Goal: Information Seeking & Learning: Learn about a topic

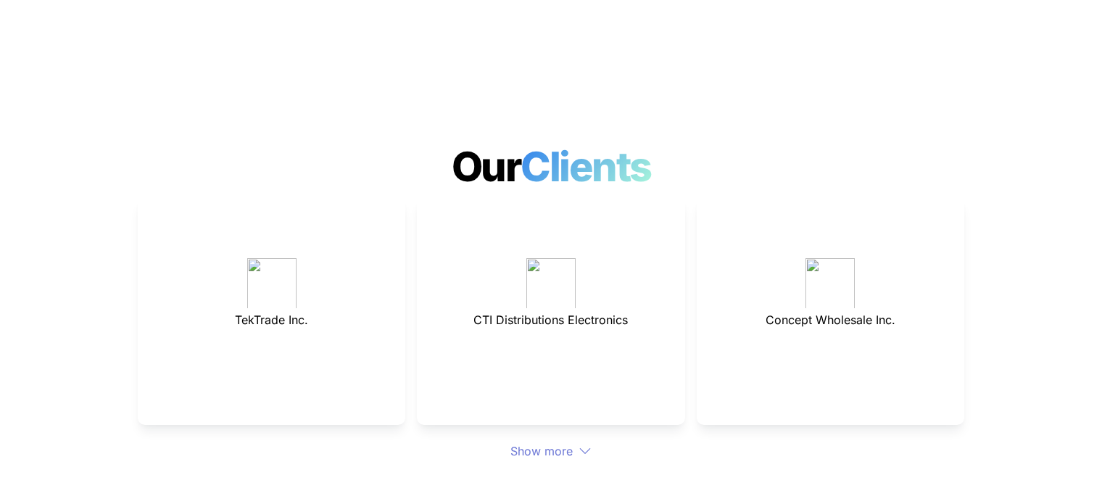
scroll to position [3916, 0]
click at [589, 442] on div "Show more" at bounding box center [551, 450] width 827 height 17
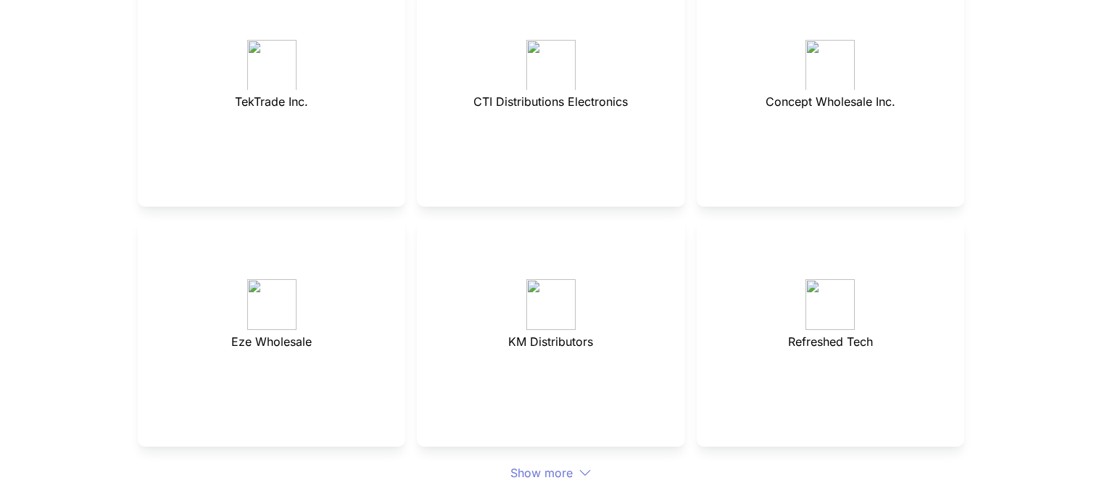
scroll to position [4278, 0]
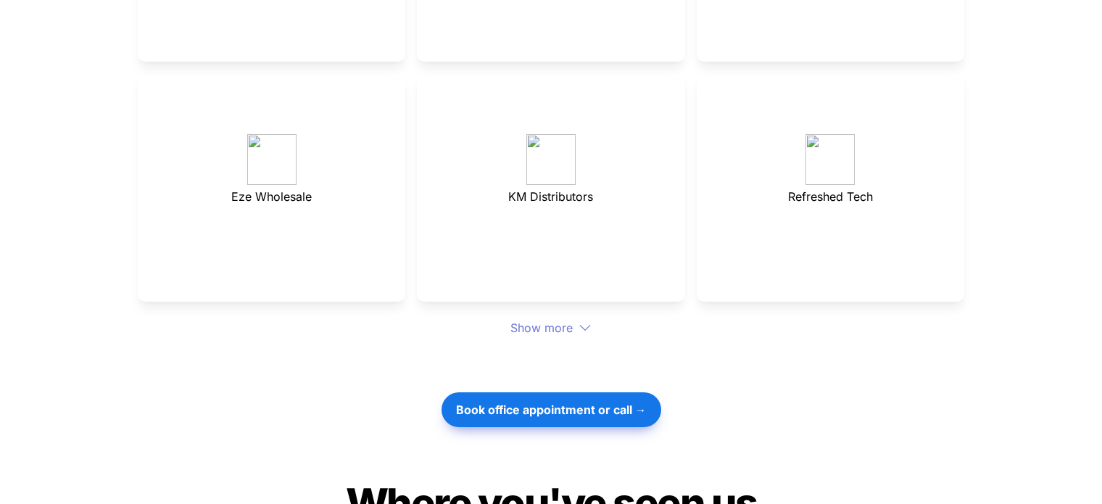
click at [580, 319] on div "Show more" at bounding box center [551, 327] width 827 height 17
click at [574, 319] on div "Show more" at bounding box center [551, 327] width 827 height 17
click at [582, 321] on icon at bounding box center [585, 327] width 13 height 13
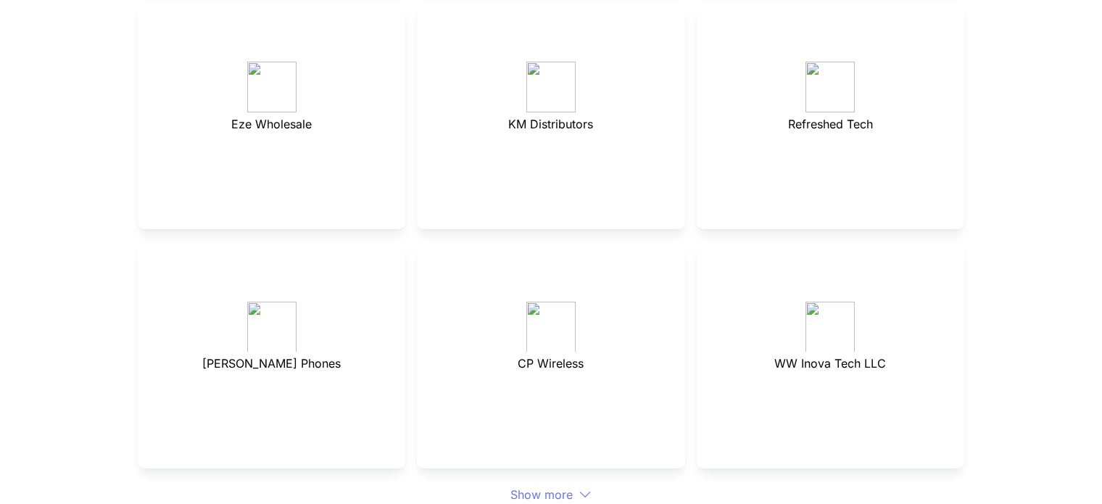
scroll to position [4423, 0]
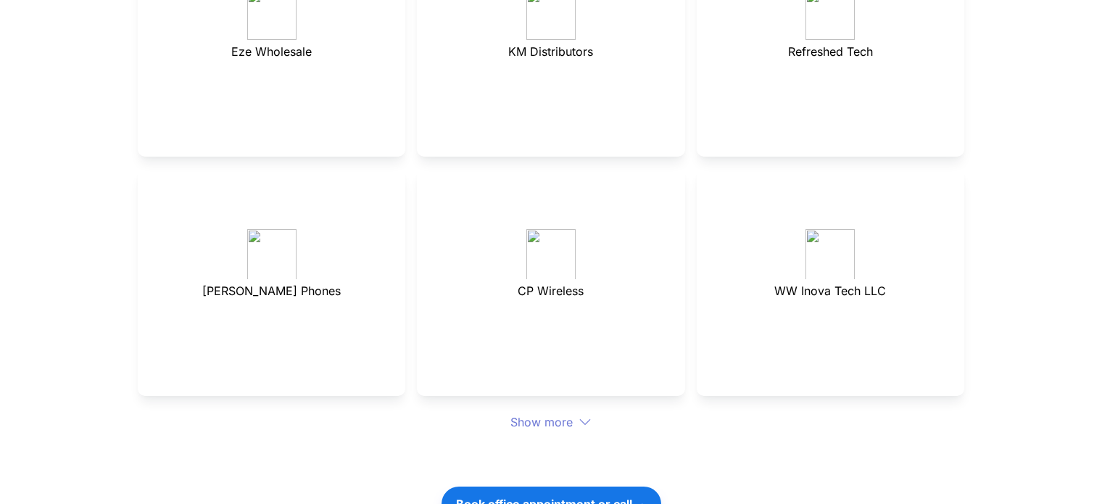
click at [587, 413] on div "Show more" at bounding box center [551, 421] width 827 height 17
click at [587, 373] on div "TekTrade Inc. CTI Distributions Electronics Concept Wholesale Inc. Eze Wholesal…" at bounding box center [551, 60] width 827 height 743
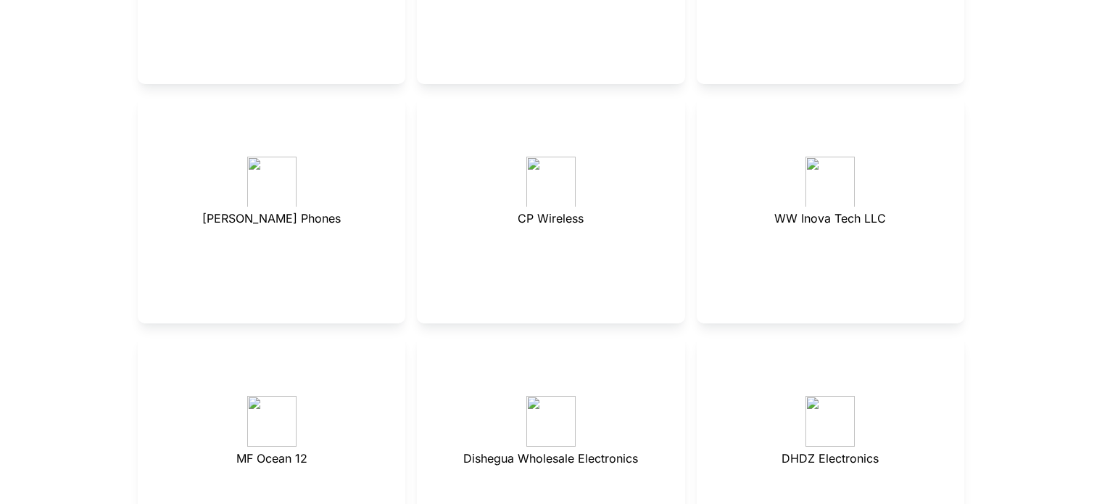
scroll to position [4713, 0]
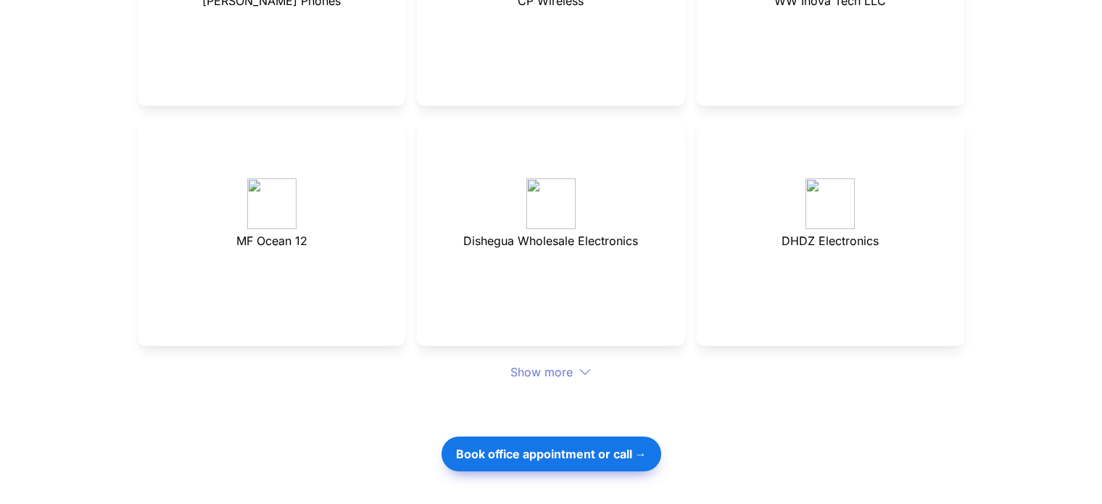
click at [589, 365] on icon at bounding box center [585, 371] width 13 height 13
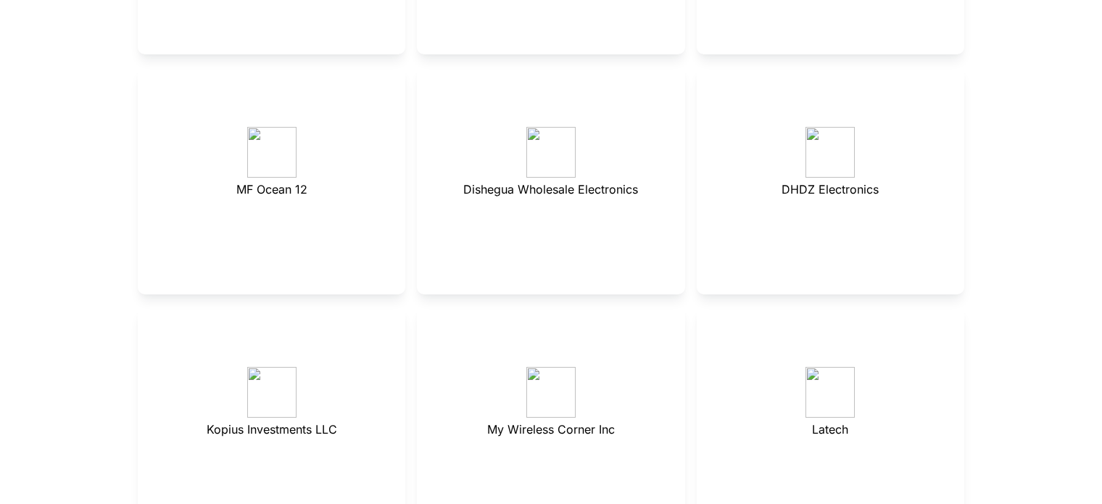
scroll to position [4931, 0]
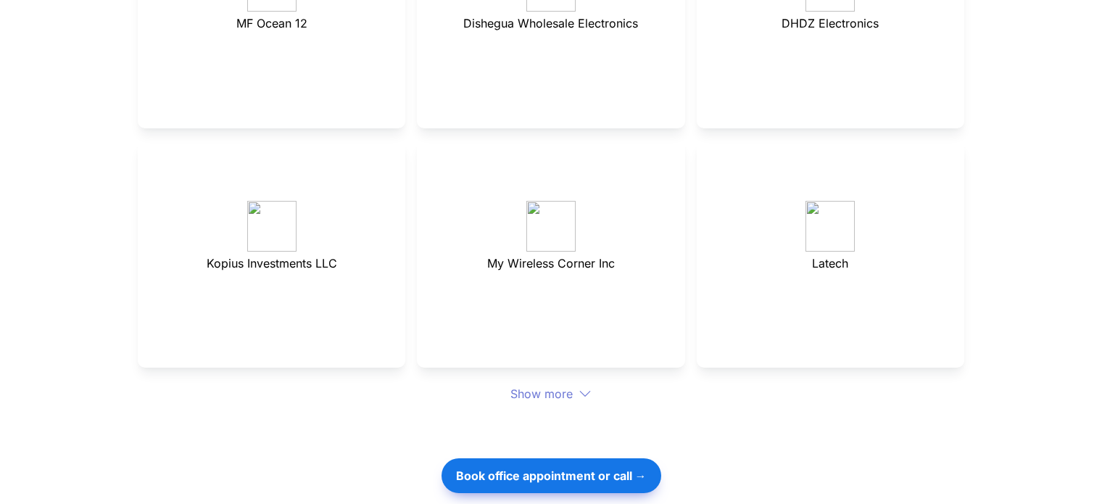
click at [580, 385] on div "Show more" at bounding box center [551, 393] width 827 height 17
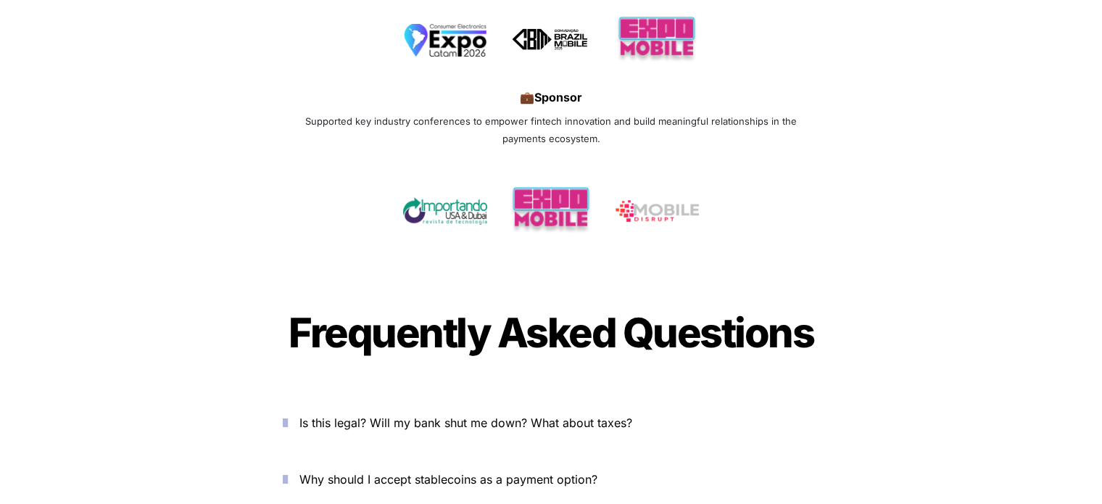
scroll to position [6164, 0]
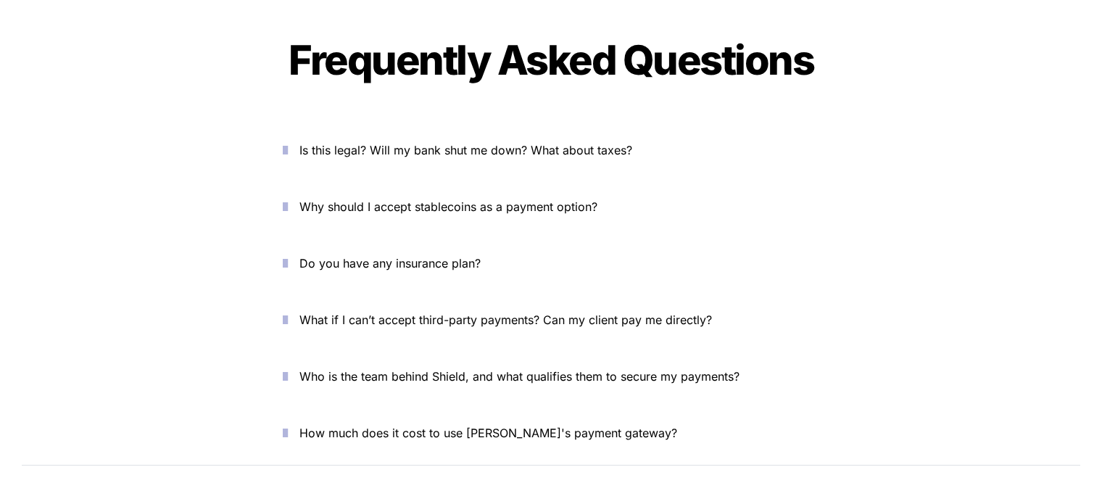
click at [830, 241] on button "Do you have any insurance plan?" at bounding box center [551, 263] width 580 height 45
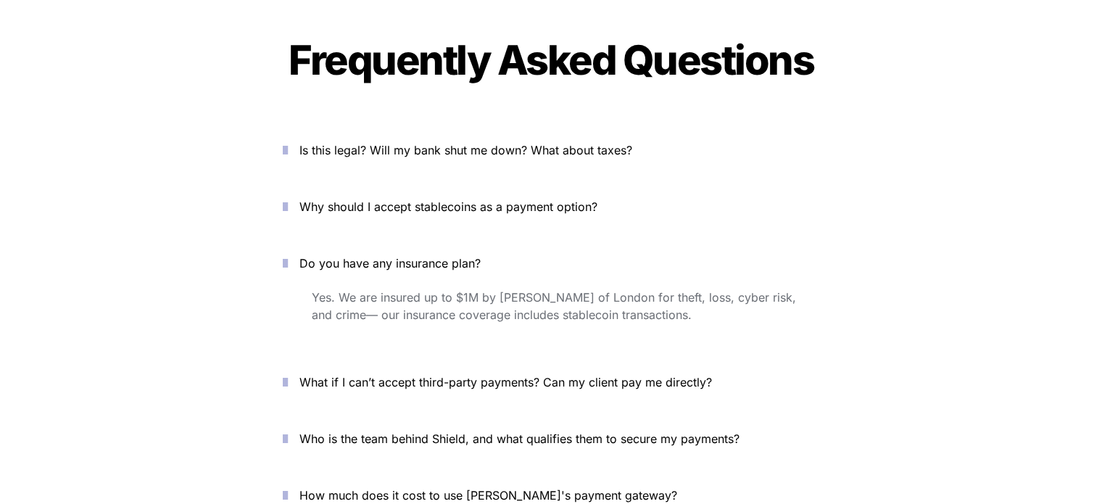
click at [287, 141] on icon "button" at bounding box center [285, 149] width 5 height 17
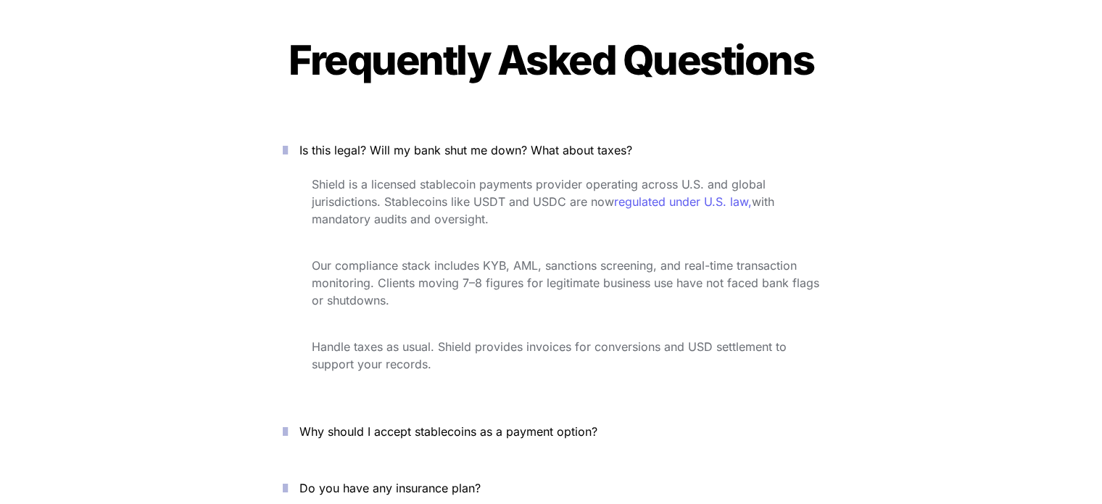
click at [288, 423] on icon "button" at bounding box center [285, 431] width 5 height 17
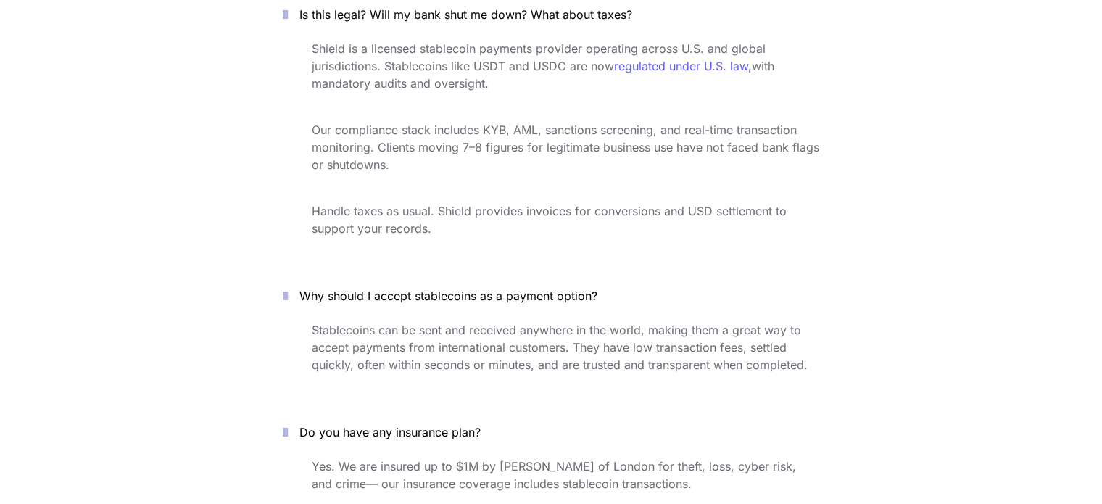
scroll to position [6381, 0]
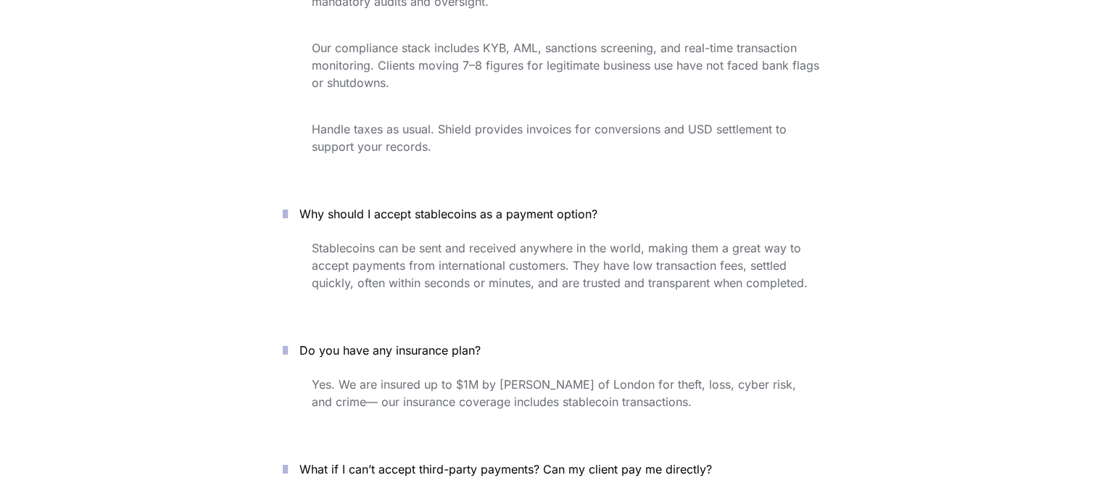
click at [287, 460] on icon "button" at bounding box center [285, 468] width 5 height 17
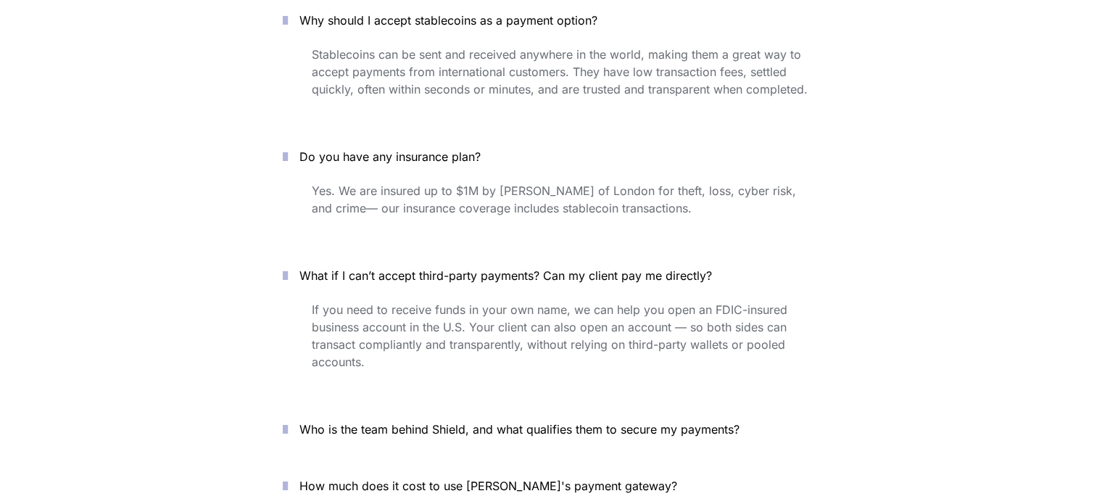
scroll to position [6599, 0]
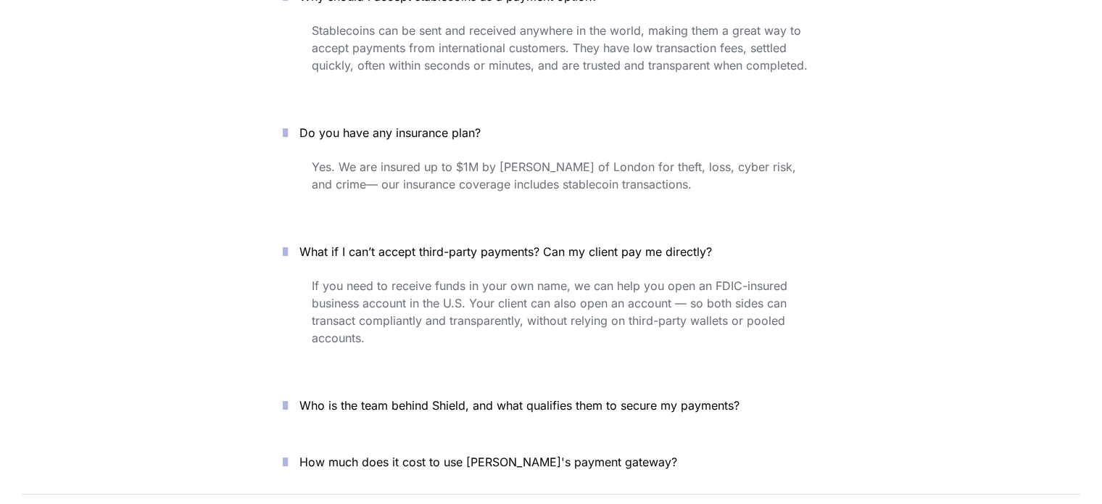
click at [288, 397] on icon "button" at bounding box center [285, 405] width 5 height 17
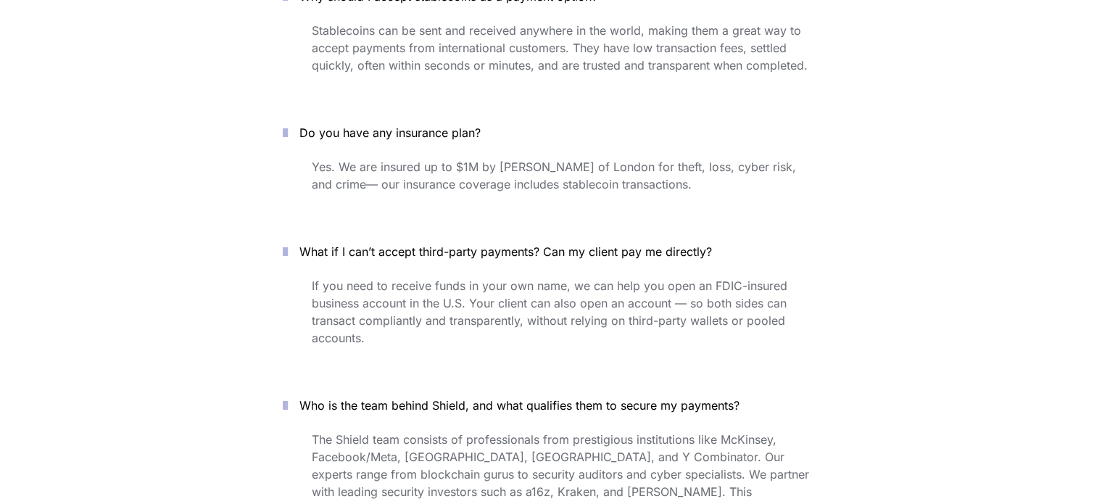
scroll to position [6816, 0]
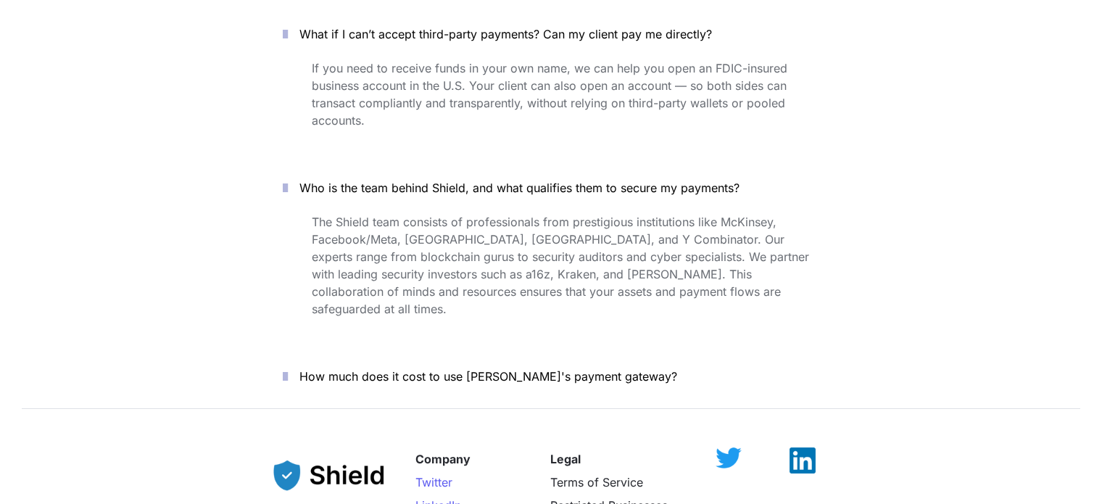
click at [288, 368] on icon "button" at bounding box center [285, 376] width 5 height 17
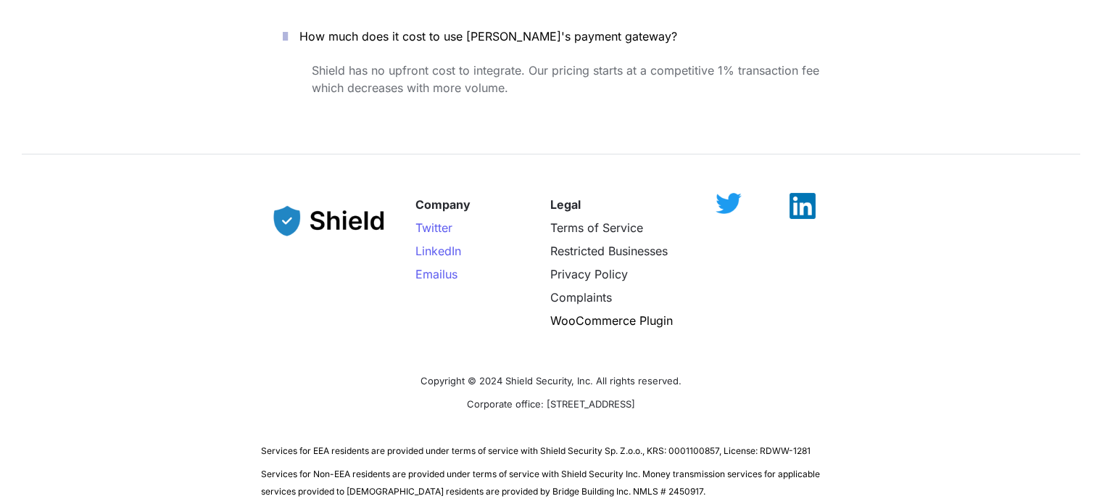
scroll to position [7179, 0]
